Goal: Information Seeking & Learning: Check status

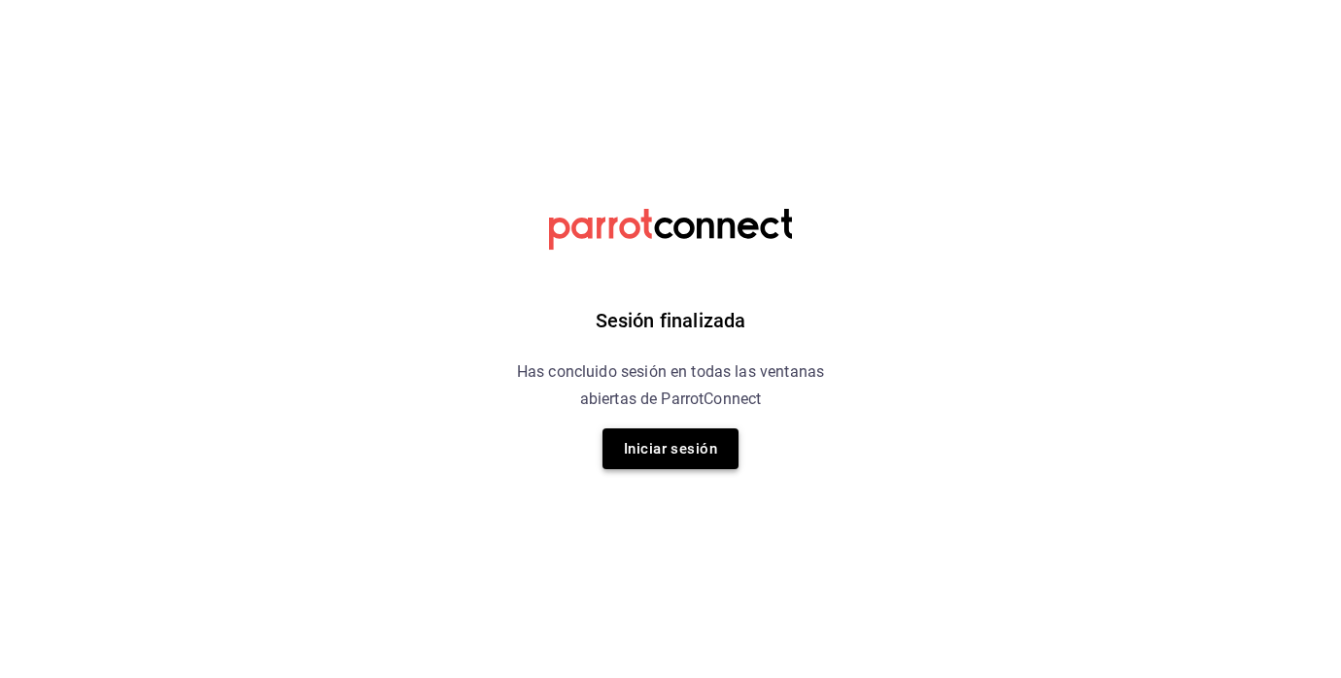
click at [672, 434] on button "Iniciar sesión" at bounding box center [671, 449] width 136 height 41
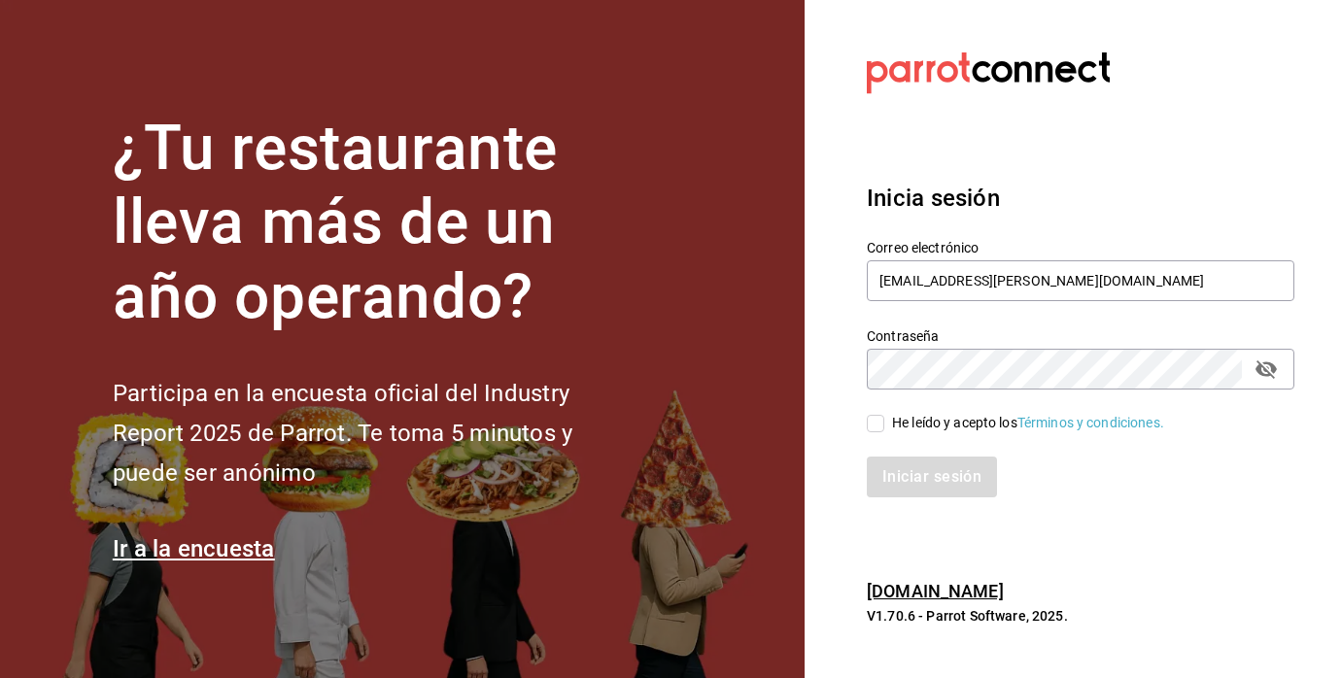
click at [872, 427] on input "He leído y acepto los Términos y condiciones." at bounding box center [875, 423] width 17 height 17
checkbox input "true"
click at [904, 478] on button "Iniciar sesión" at bounding box center [933, 477] width 132 height 41
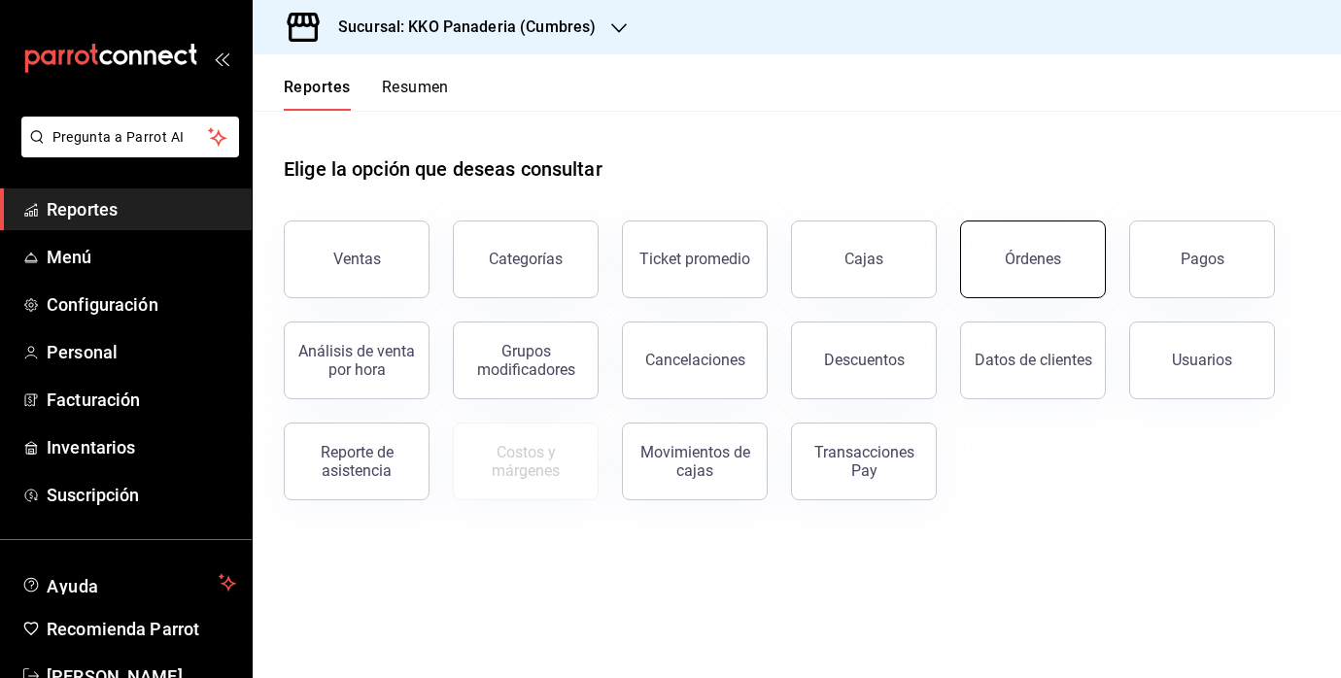
click at [1062, 260] on button "Órdenes" at bounding box center [1033, 260] width 146 height 78
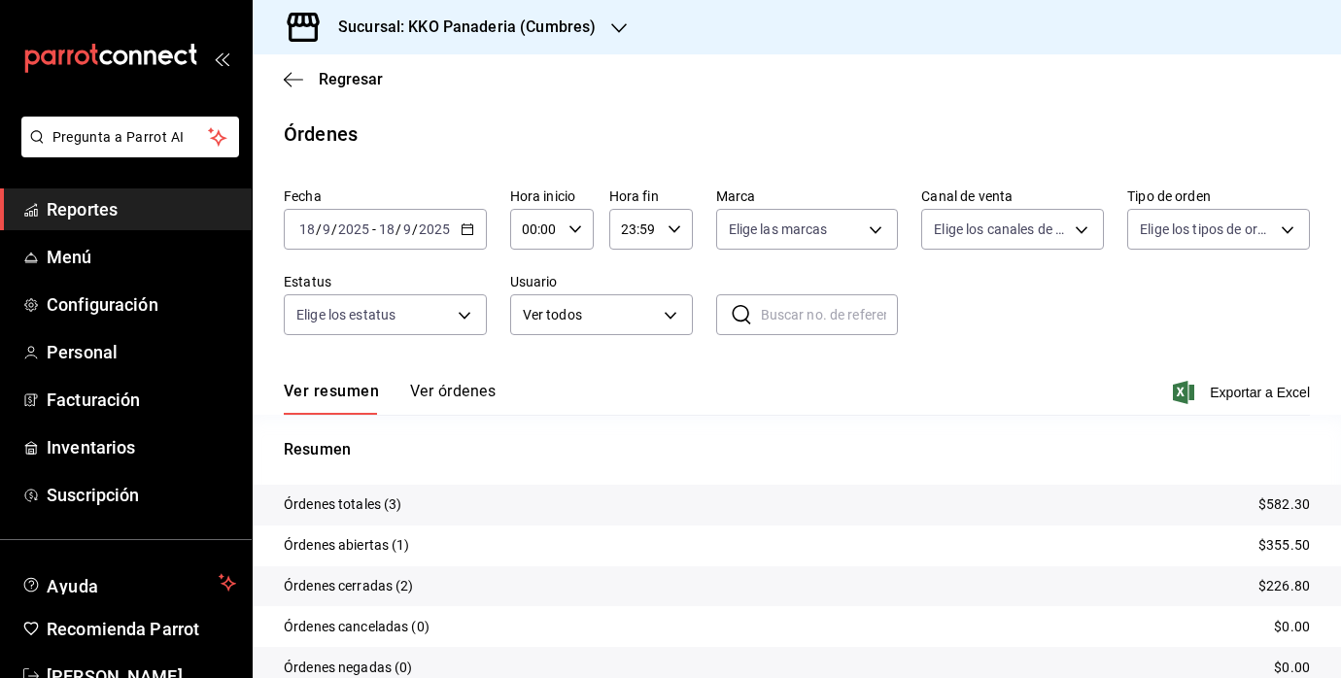
click at [452, 222] on div "[DATE] [DATE] - [DATE] [DATE]" at bounding box center [385, 229] width 203 height 41
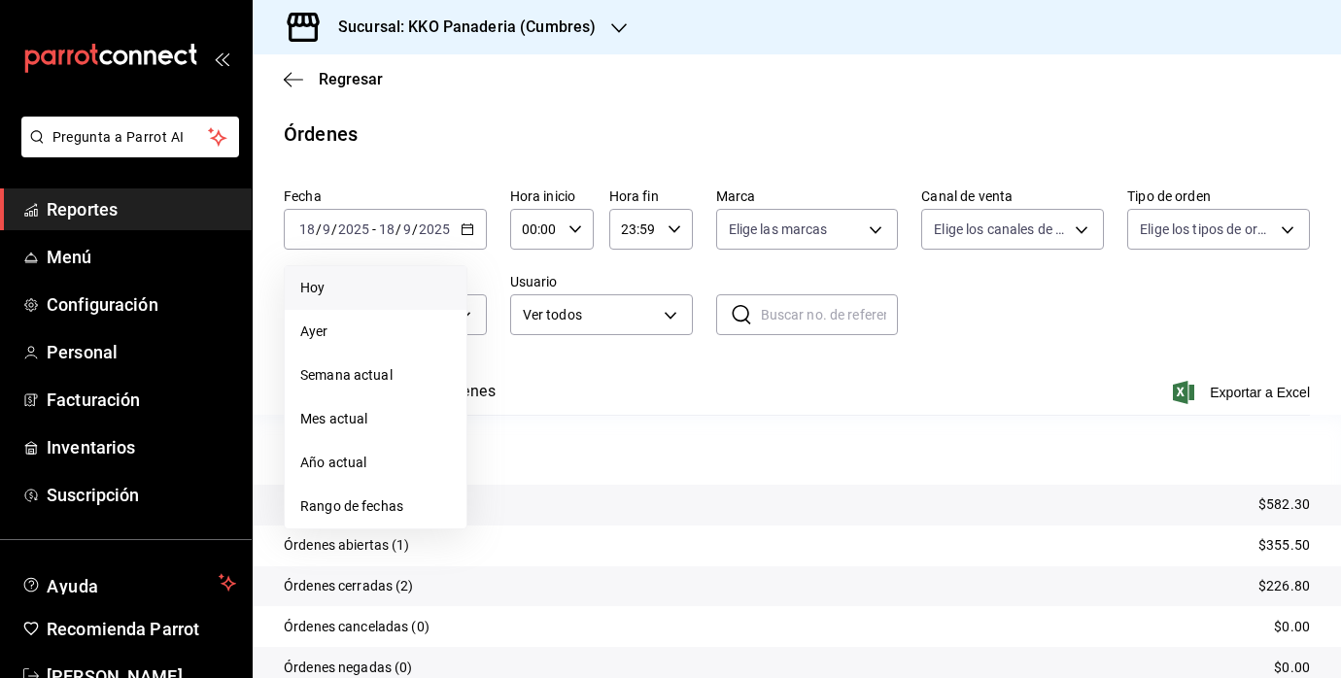
click at [321, 288] on span "Hoy" at bounding box center [375, 288] width 151 height 20
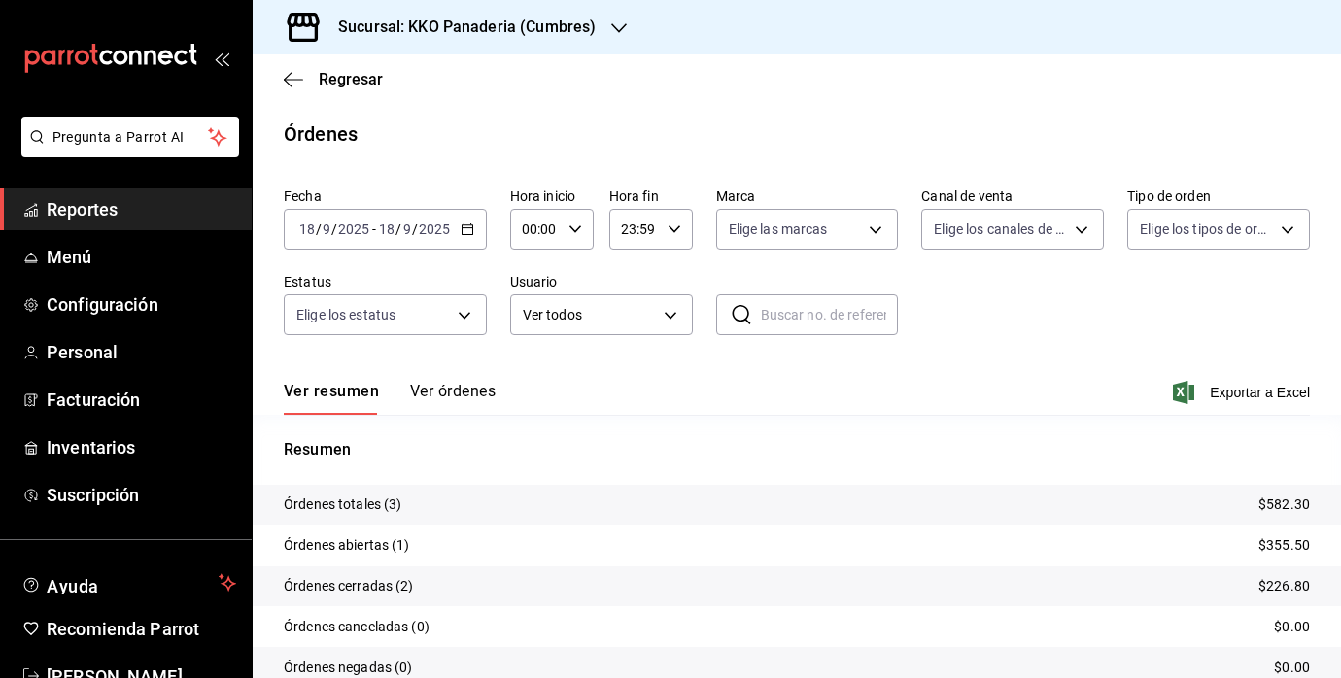
click at [467, 226] on icon "button" at bounding box center [468, 230] width 14 height 14
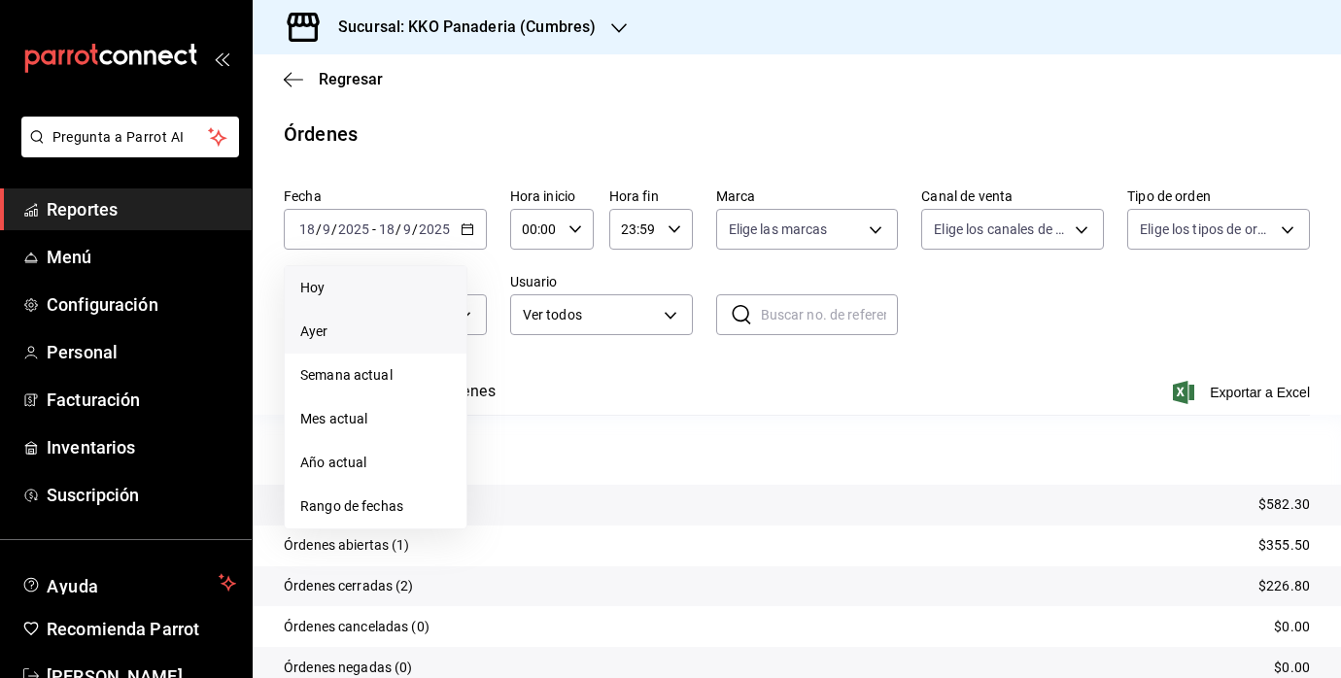
click at [336, 335] on span "Ayer" at bounding box center [375, 332] width 151 height 20
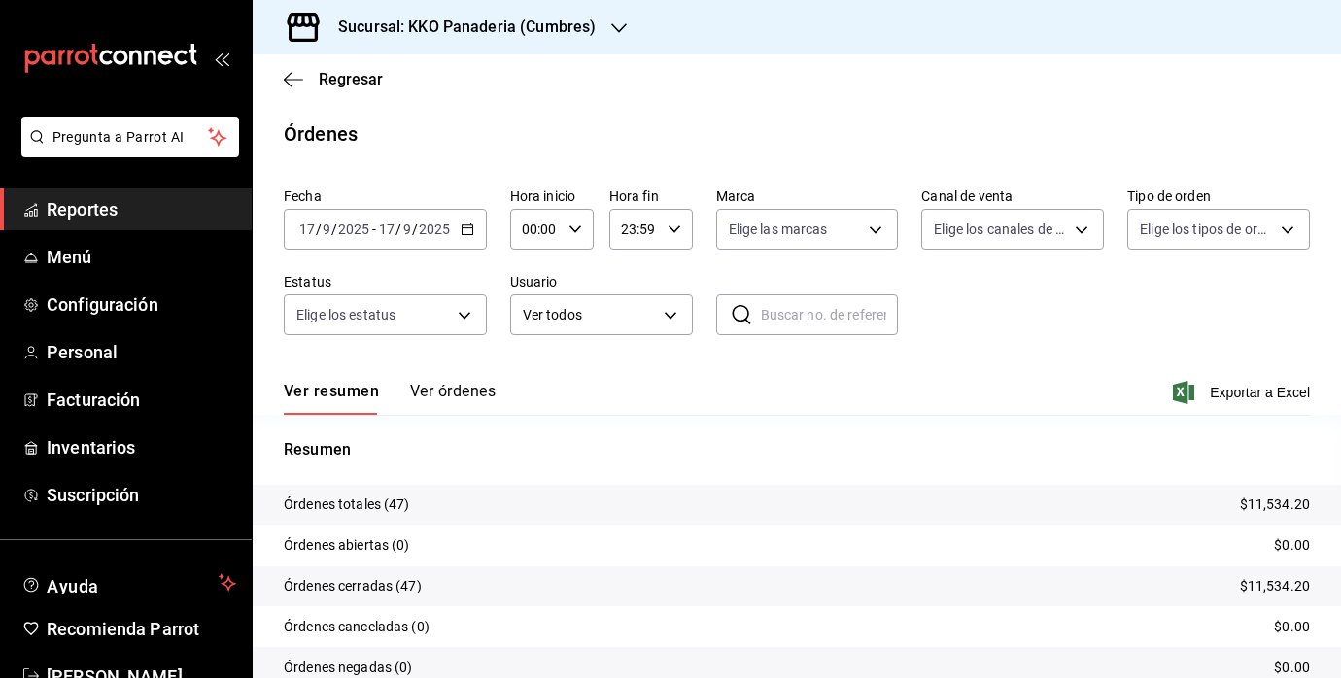
click at [48, 219] on span "Reportes" at bounding box center [142, 209] width 190 height 26
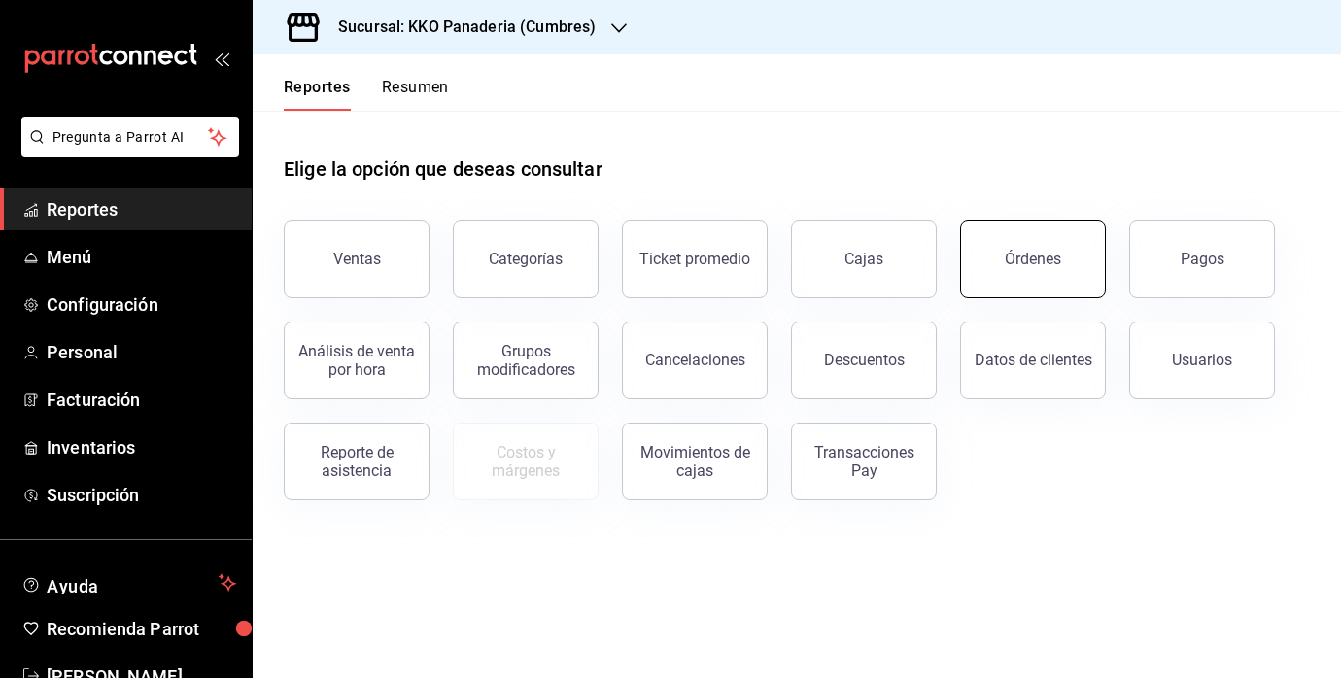
click at [989, 251] on button "Órdenes" at bounding box center [1033, 260] width 146 height 78
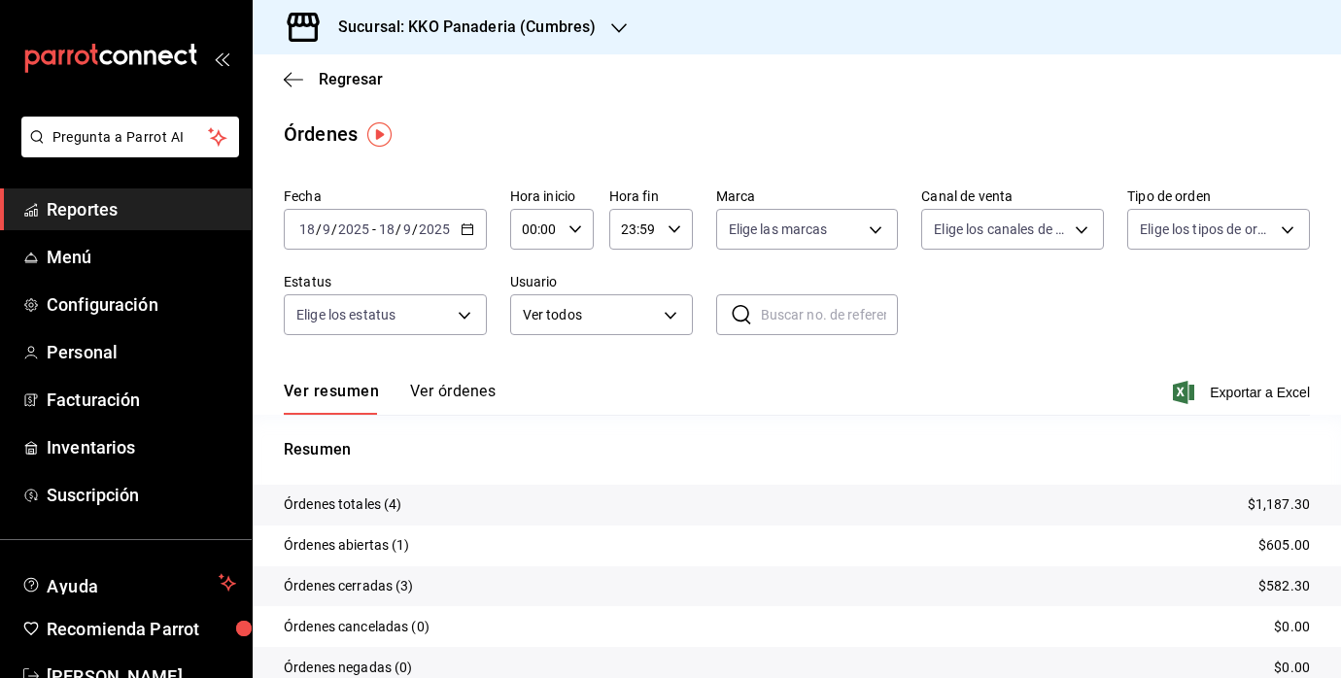
click at [99, 205] on span "Reportes" at bounding box center [142, 209] width 190 height 26
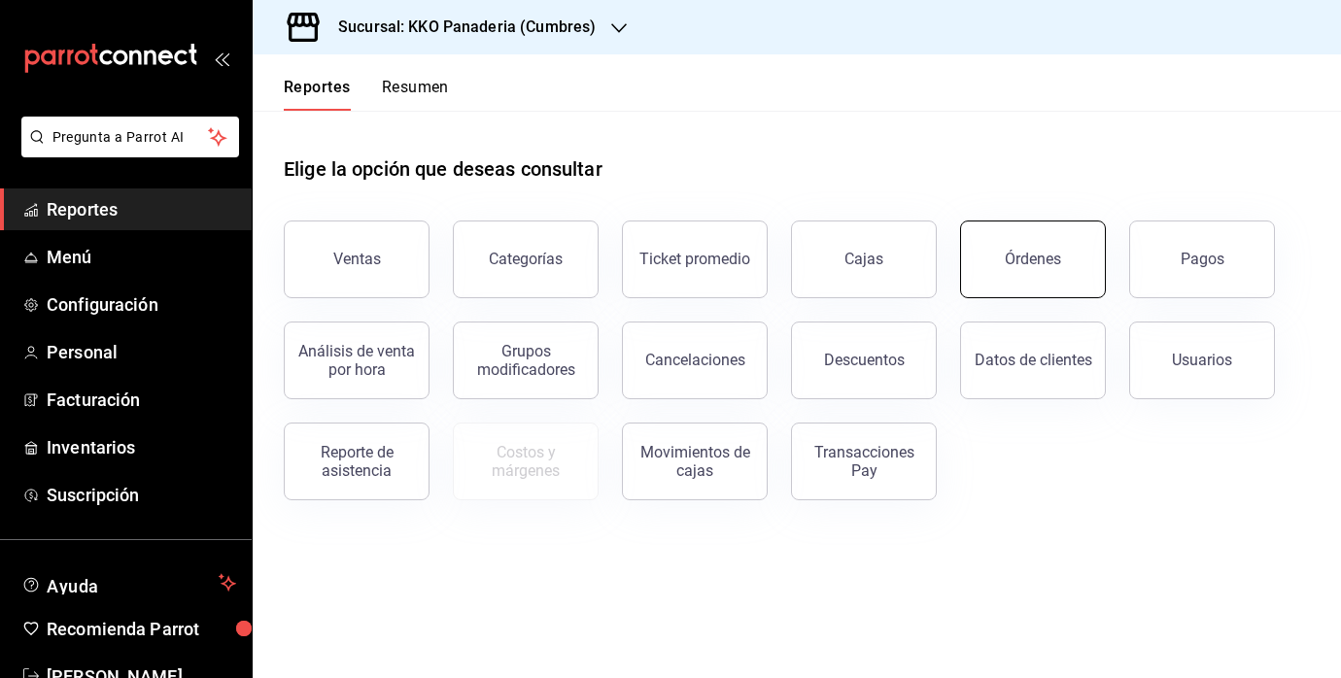
click at [1098, 229] on button "Órdenes" at bounding box center [1033, 260] width 146 height 78
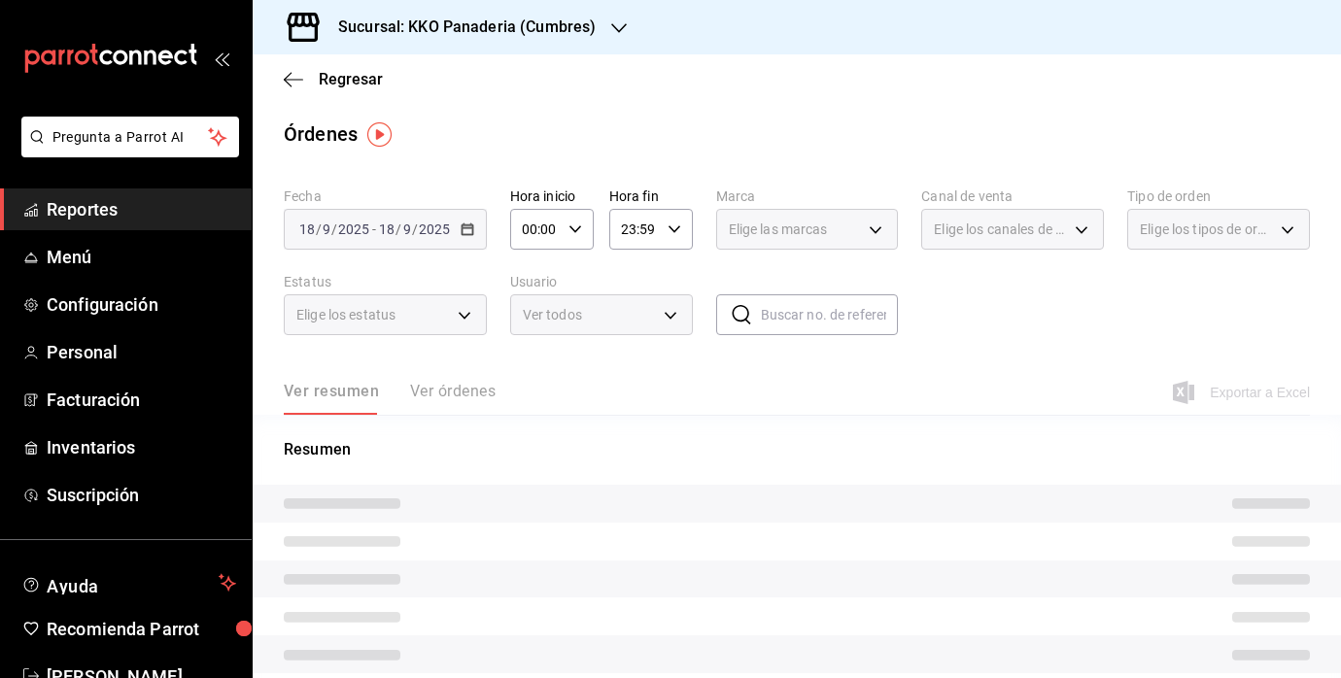
click at [461, 395] on div "Ver resumen Ver órdenes" at bounding box center [390, 398] width 212 height 33
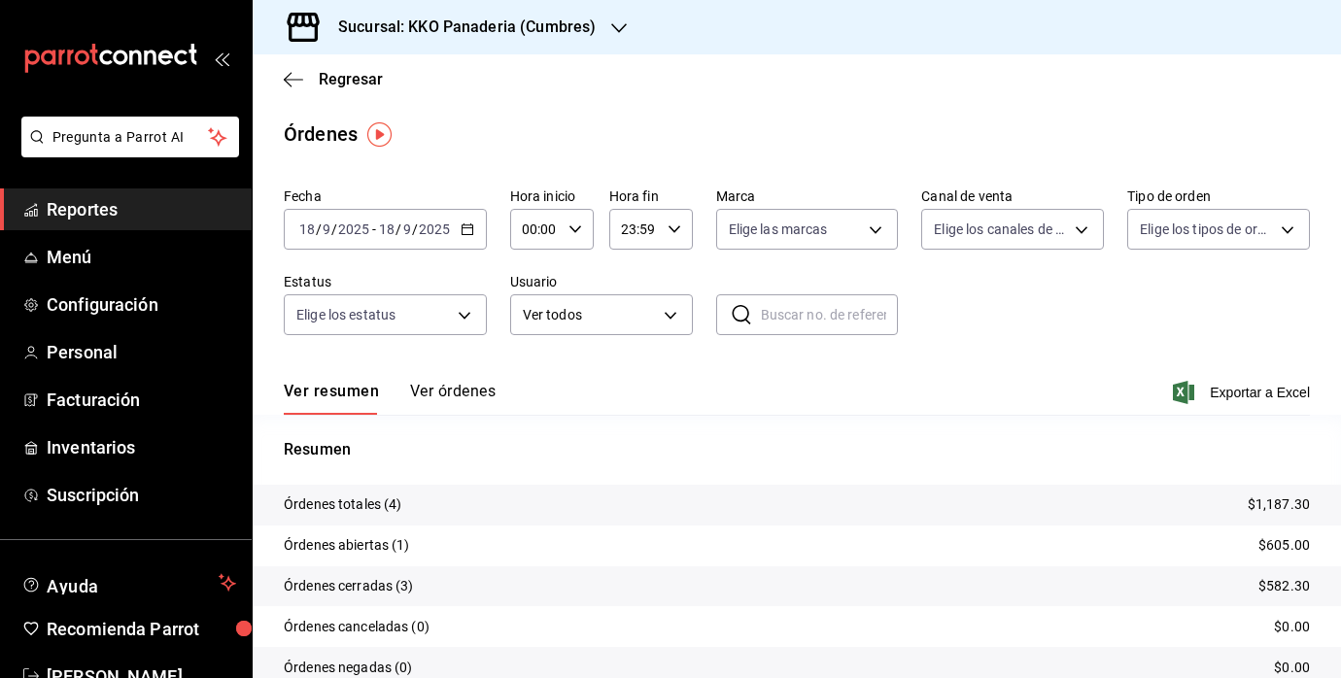
click at [461, 395] on button "Ver órdenes" at bounding box center [453, 398] width 86 height 33
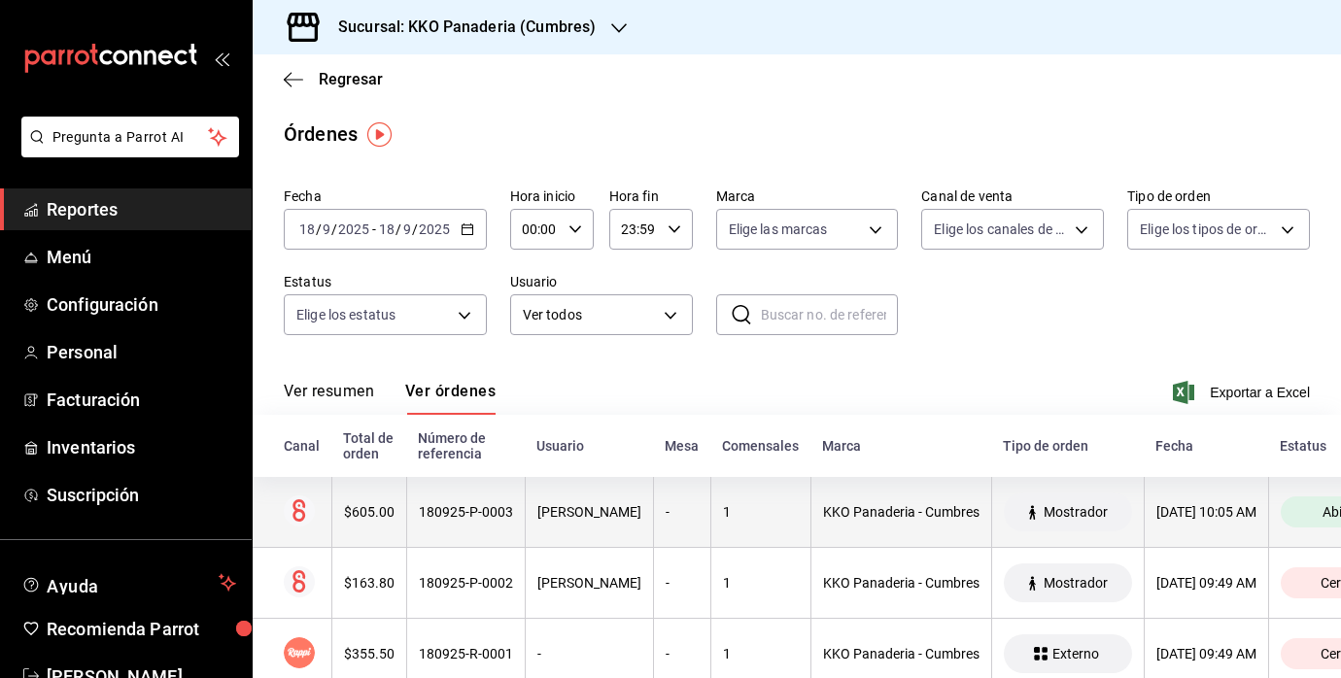
click at [373, 511] on div "$605.00" at bounding box center [369, 512] width 51 height 16
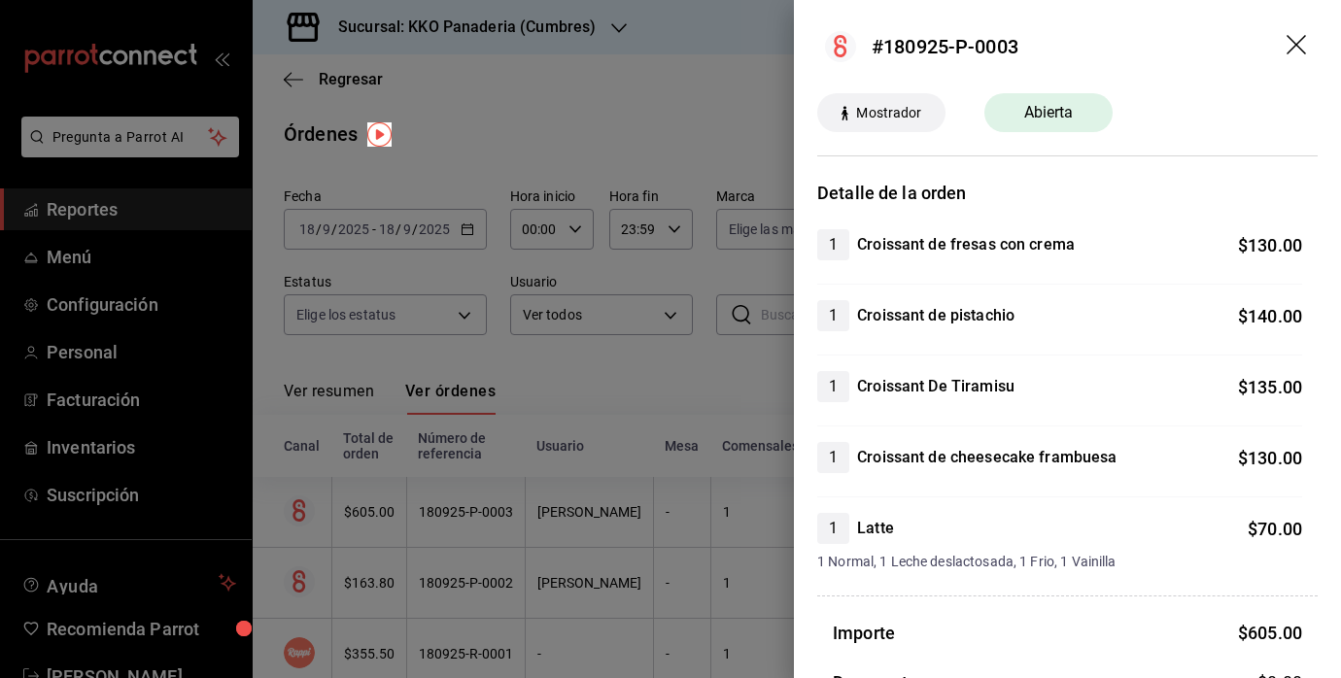
click at [668, 414] on div at bounding box center [670, 339] width 1341 height 678
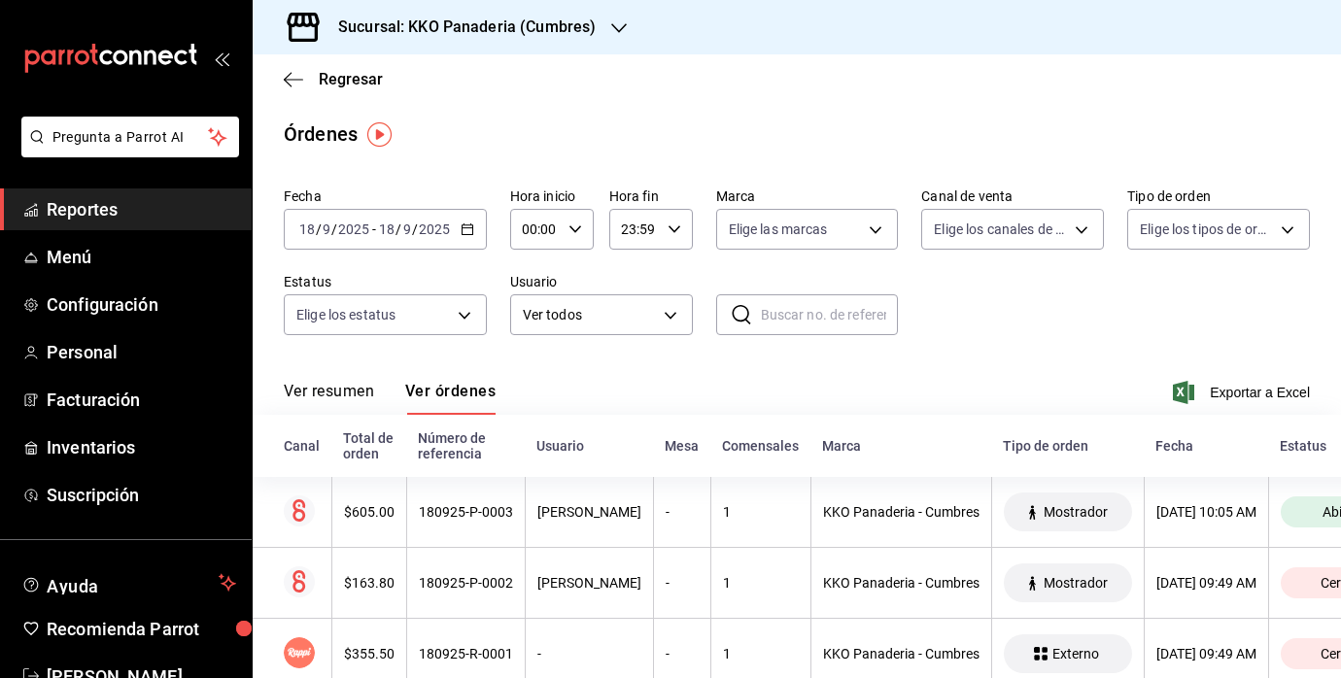
click at [70, 231] on ul "Reportes Menú Configuración Personal Facturación Inventarios Suscripción" at bounding box center [126, 353] width 252 height 328
click at [71, 227] on link "Reportes" at bounding box center [126, 210] width 252 height 42
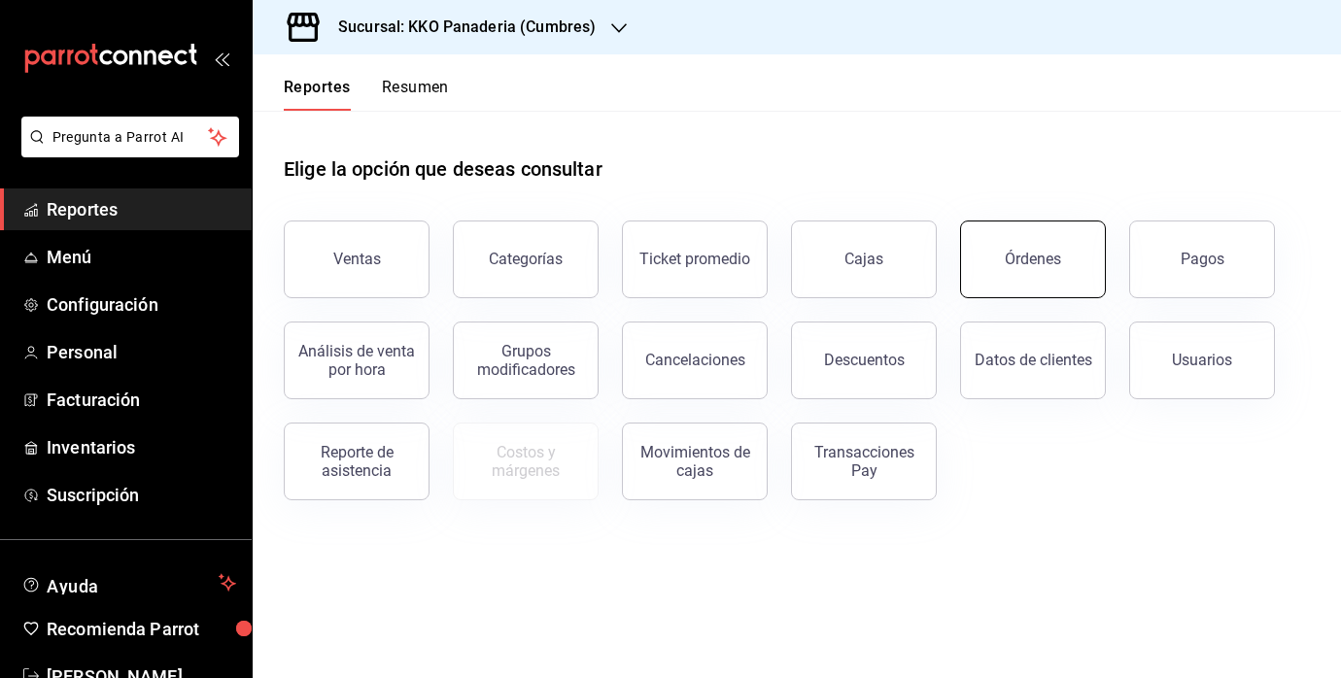
click at [1036, 287] on button "Órdenes" at bounding box center [1033, 260] width 146 height 78
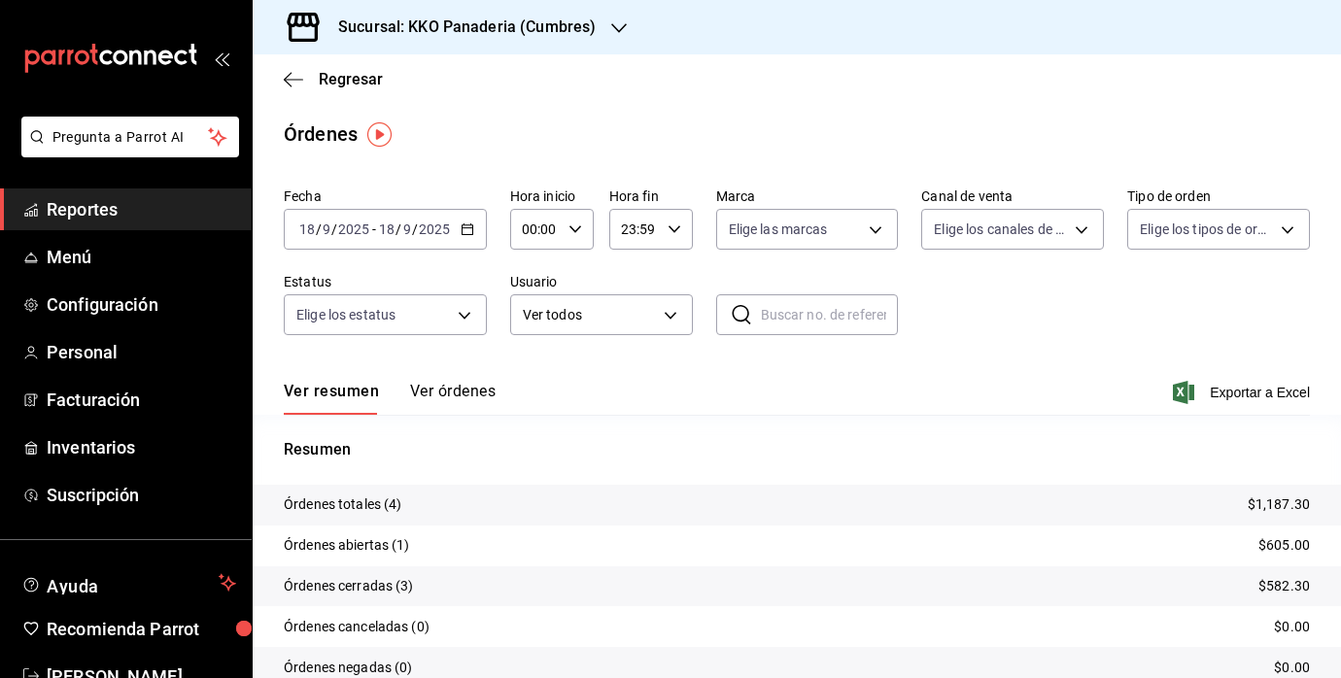
click at [450, 400] on div "Fecha [DATE] [DATE] - [DATE] [DATE] Hora inicio 00:00 Hora inicio Hora fin 23:5…" at bounding box center [797, 456] width 1088 height 552
click at [450, 398] on button "Ver órdenes" at bounding box center [453, 398] width 86 height 33
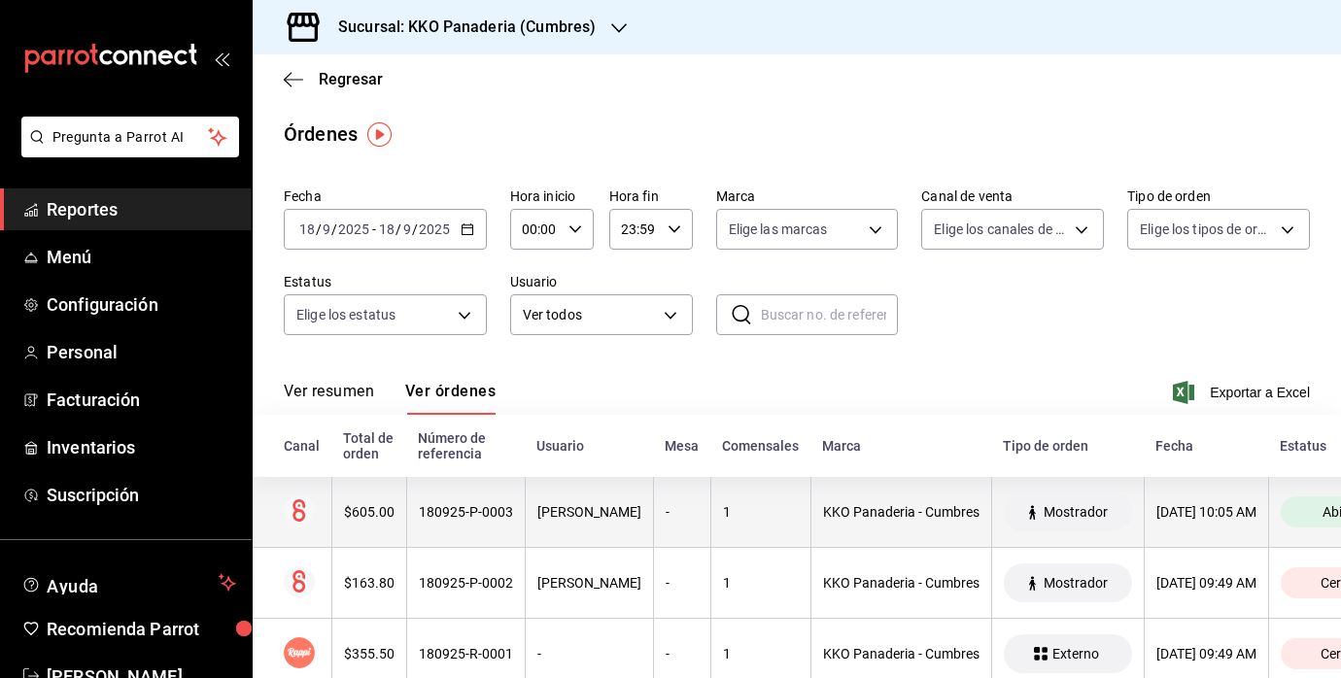
click at [372, 506] on div "$605.00" at bounding box center [369, 512] width 51 height 16
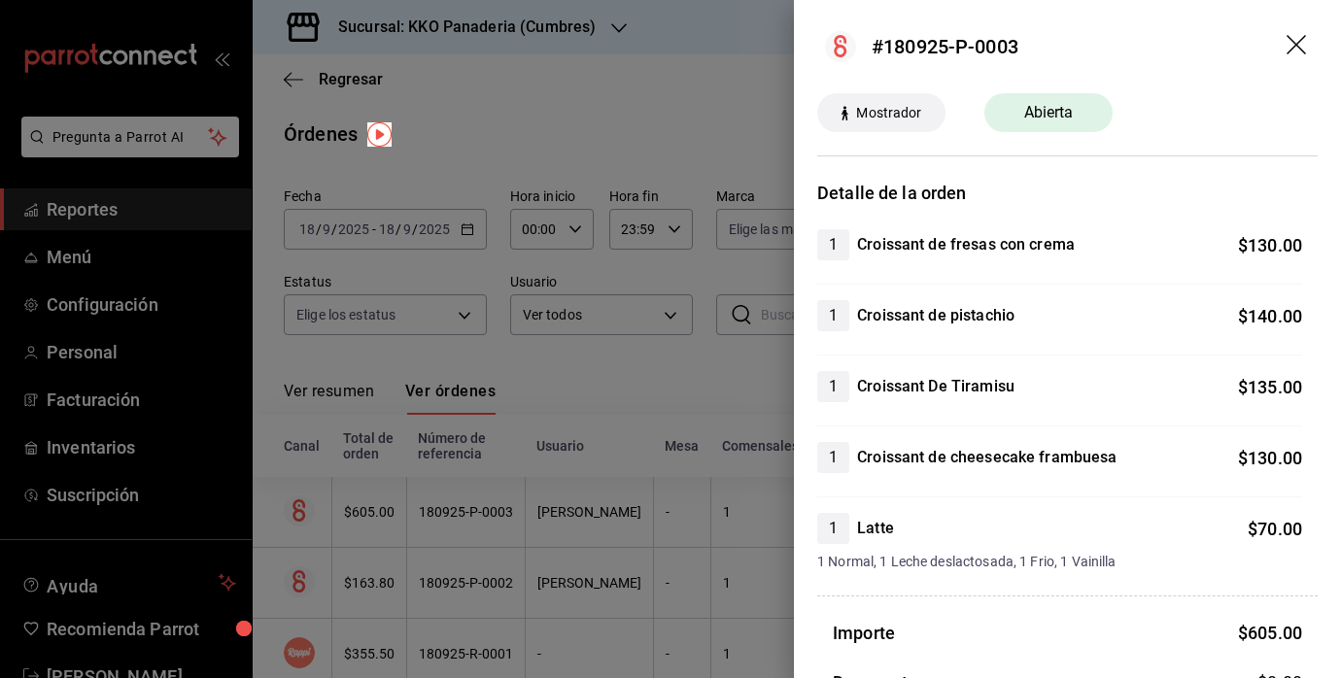
click at [125, 203] on div at bounding box center [670, 339] width 1341 height 678
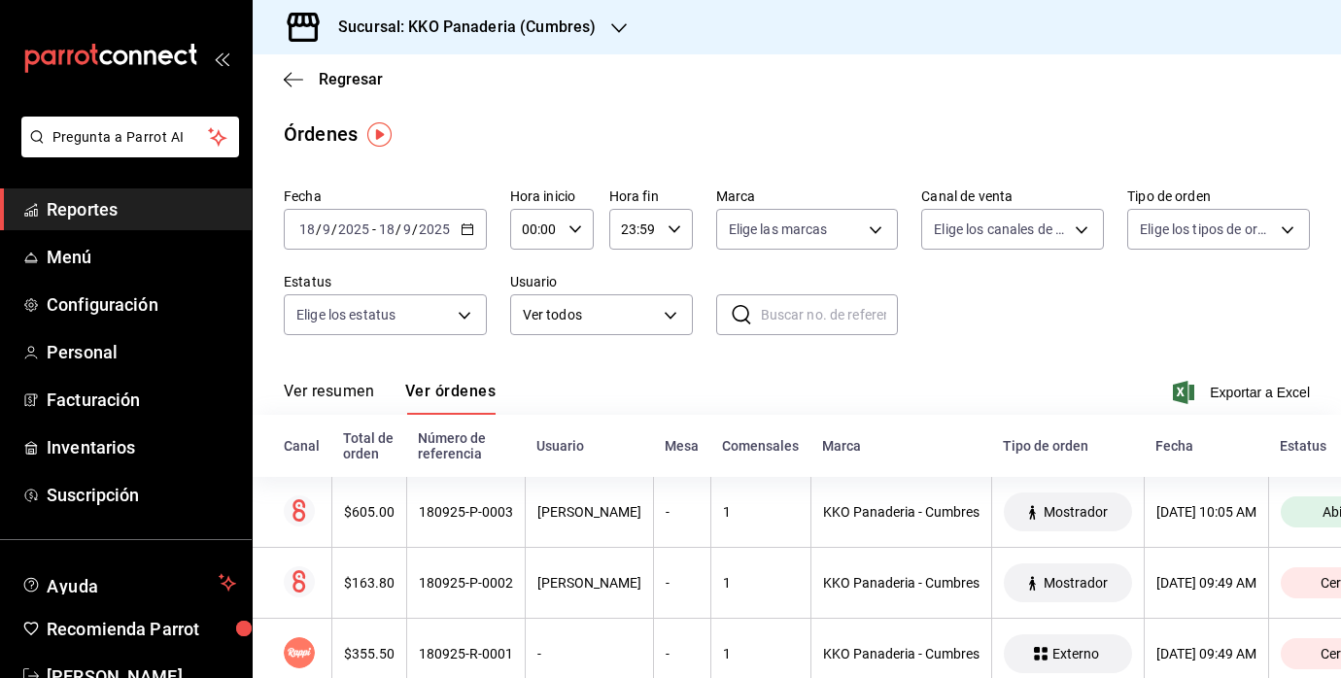
click at [125, 204] on span "Reportes" at bounding box center [142, 209] width 190 height 26
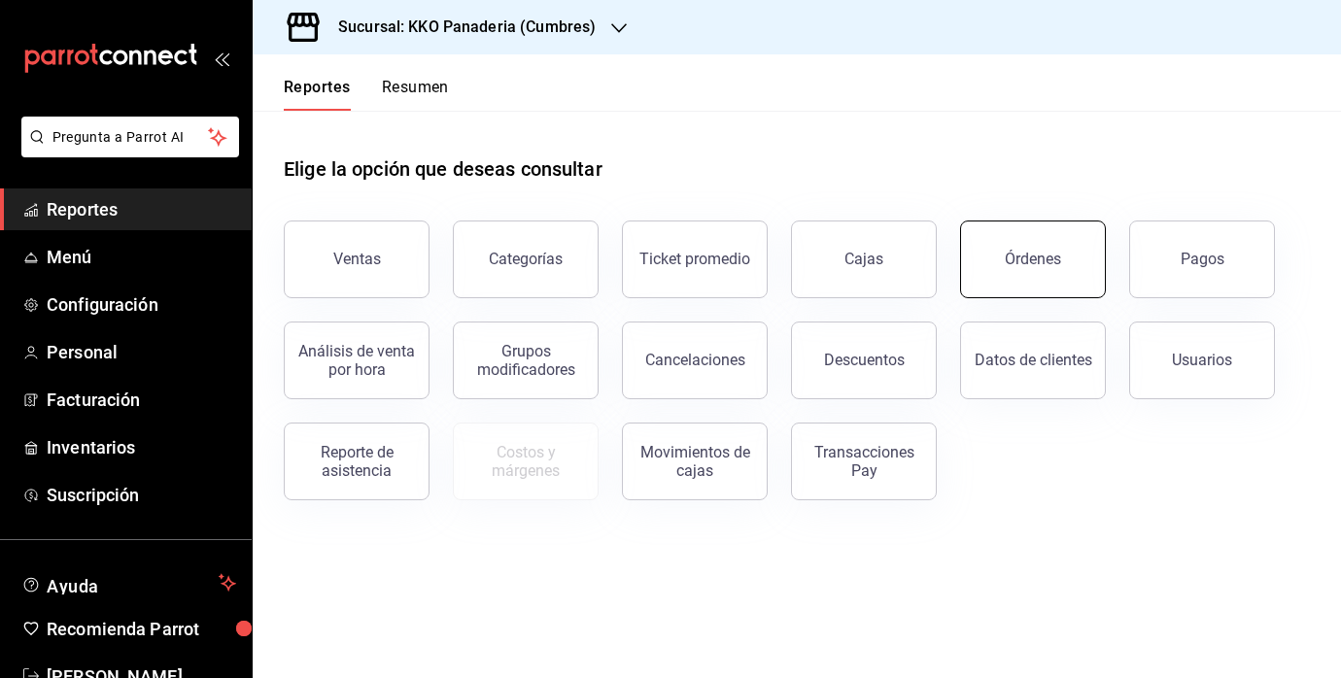
click at [1030, 250] on button "Órdenes" at bounding box center [1033, 260] width 146 height 78
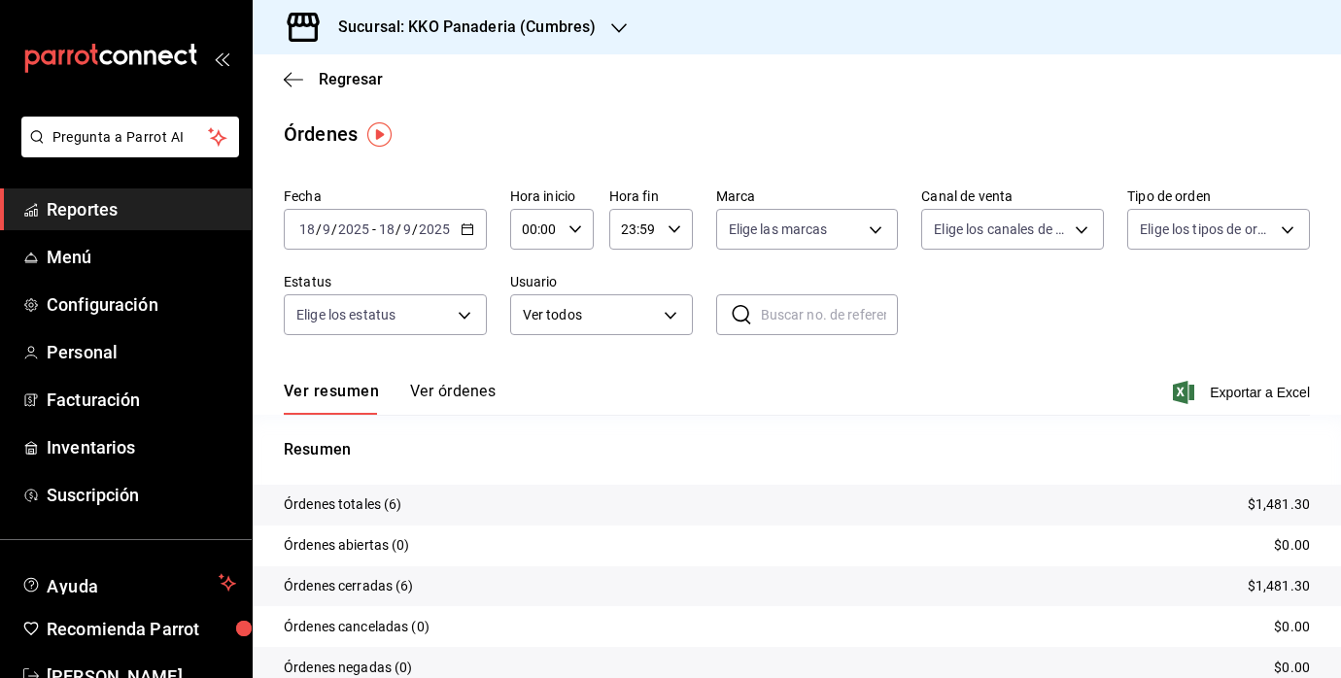
click at [117, 211] on span "Reportes" at bounding box center [142, 209] width 190 height 26
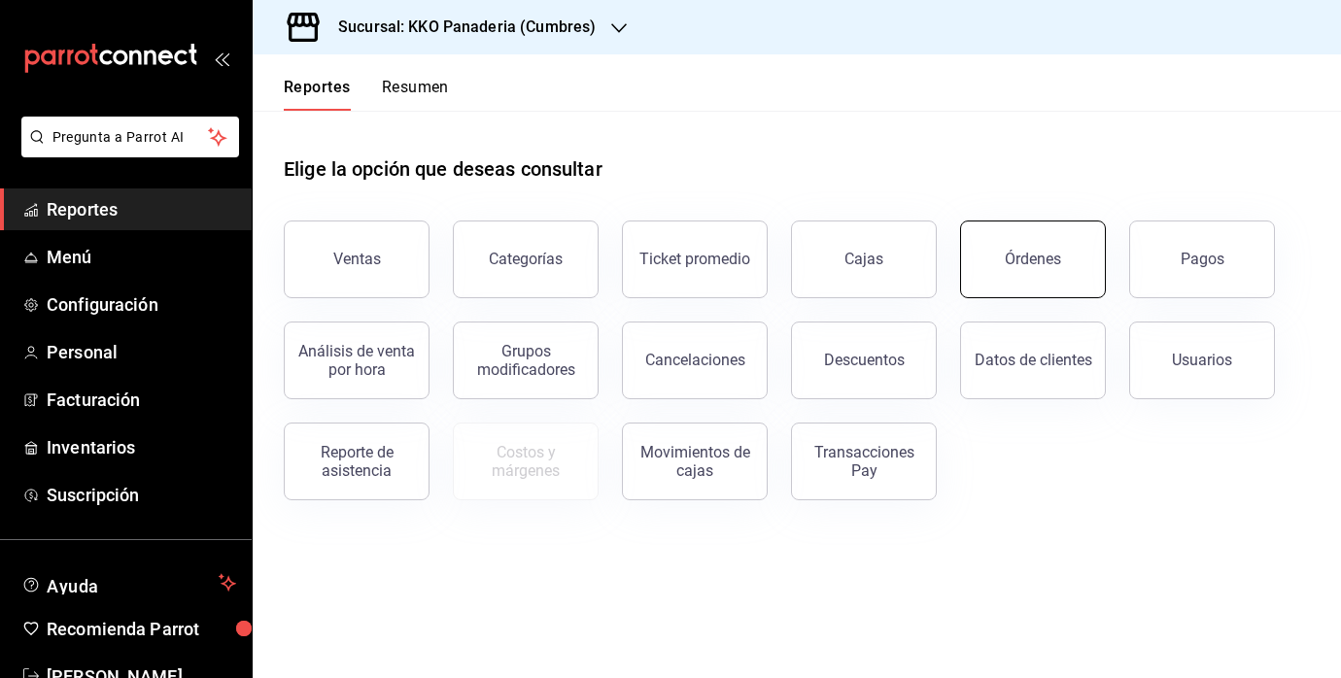
click at [1050, 232] on button "Órdenes" at bounding box center [1033, 260] width 146 height 78
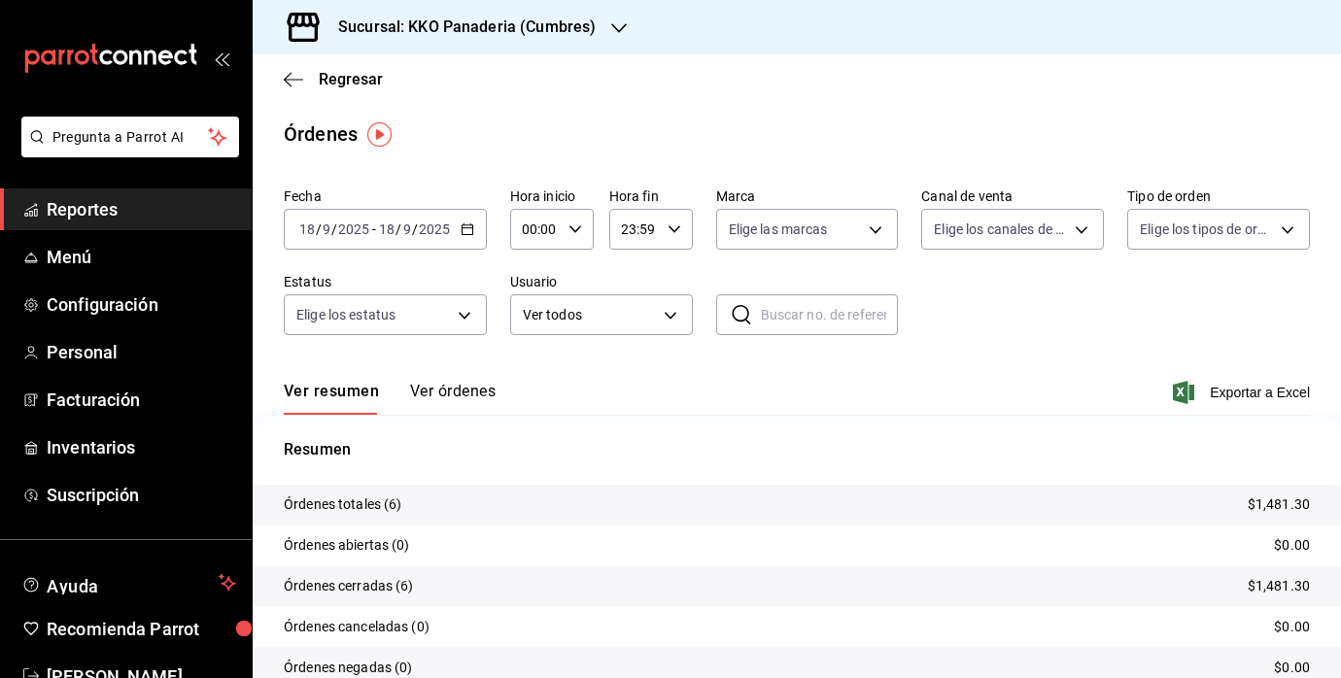
click at [119, 224] on link "Reportes" at bounding box center [126, 210] width 252 height 42
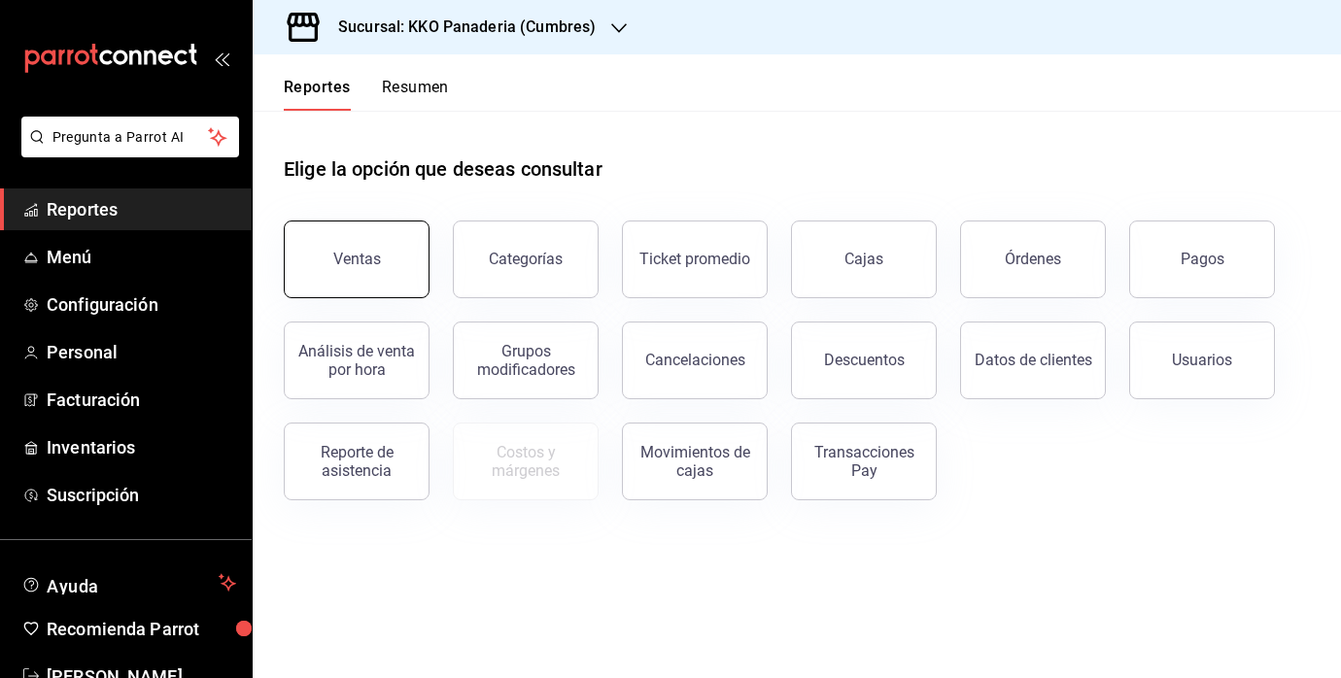
click at [341, 244] on button "Ventas" at bounding box center [357, 260] width 146 height 78
